Goal: Task Accomplishment & Management: Manage account settings

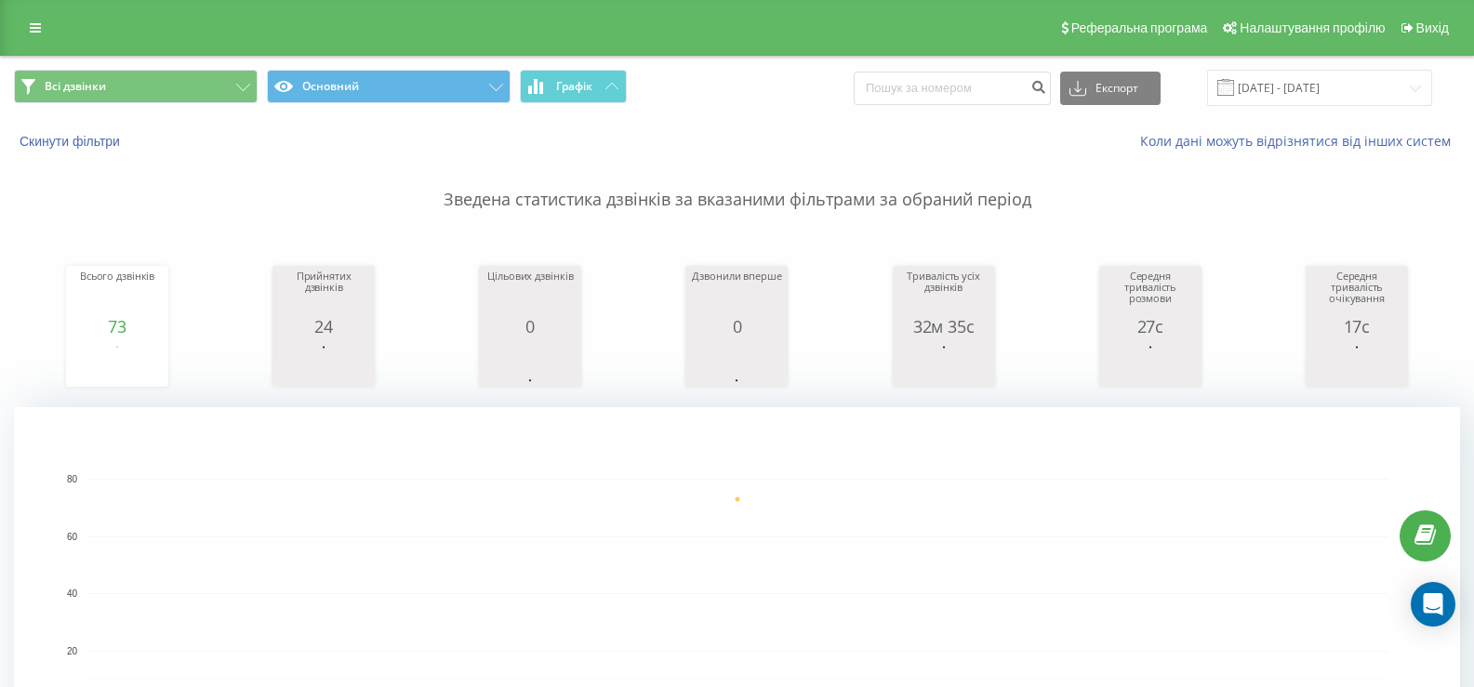
click at [178, 0] on div "Реферальна програма Налаштування профілю Вихід" at bounding box center [737, 28] width 1474 height 56
